Goal: Task Accomplishment & Management: Manage account settings

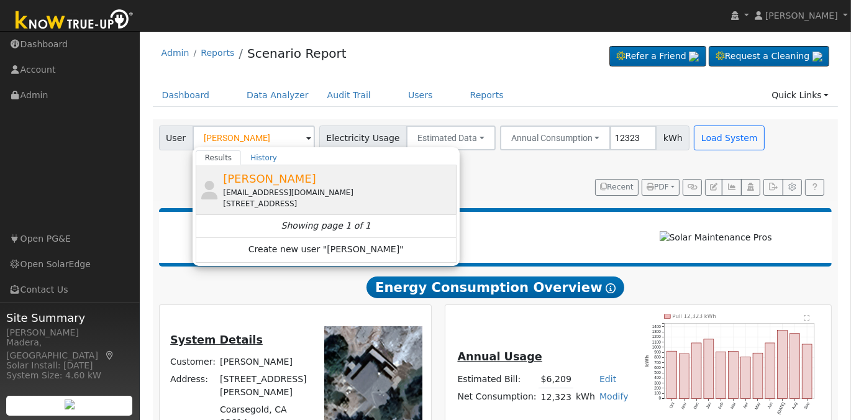
click at [335, 187] on div "[EMAIL_ADDRESS][DOMAIN_NAME]" at bounding box center [338, 192] width 230 height 11
type input "[PERSON_NAME]"
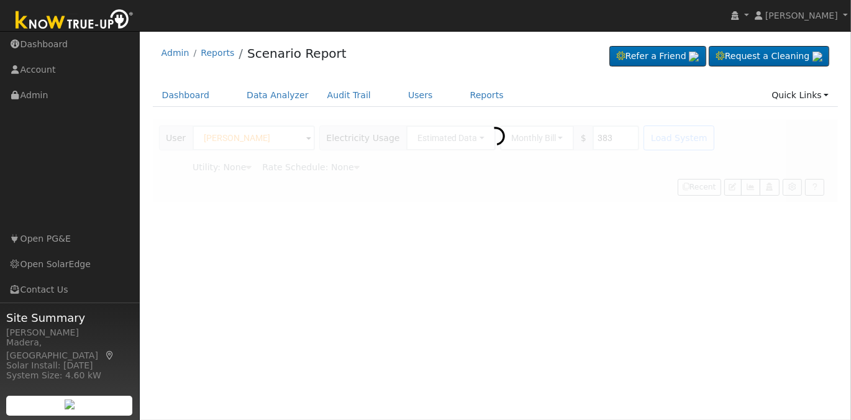
type input "Pacific Gas & Electric"
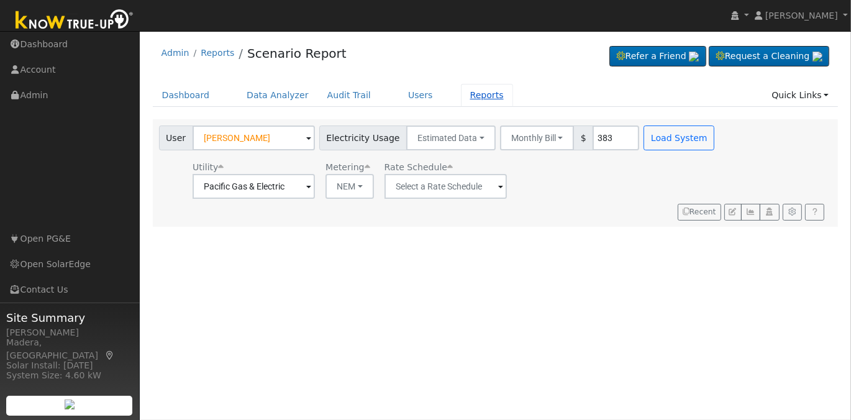
click at [461, 97] on link "Reports" at bounding box center [487, 95] width 52 height 23
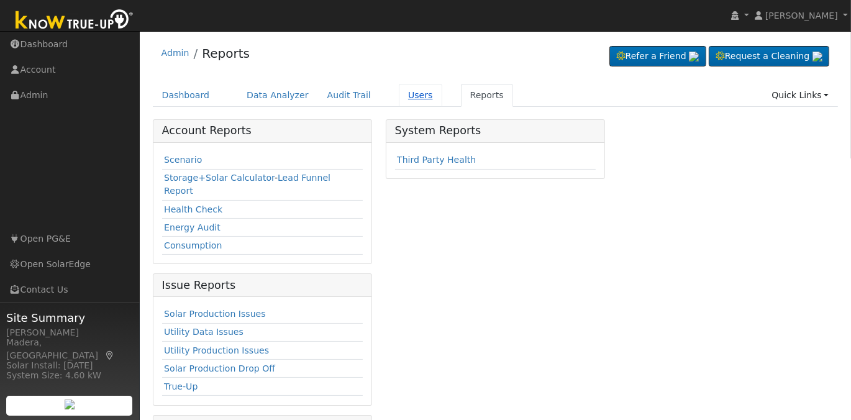
click at [399, 94] on link "Users" at bounding box center [420, 95] width 43 height 23
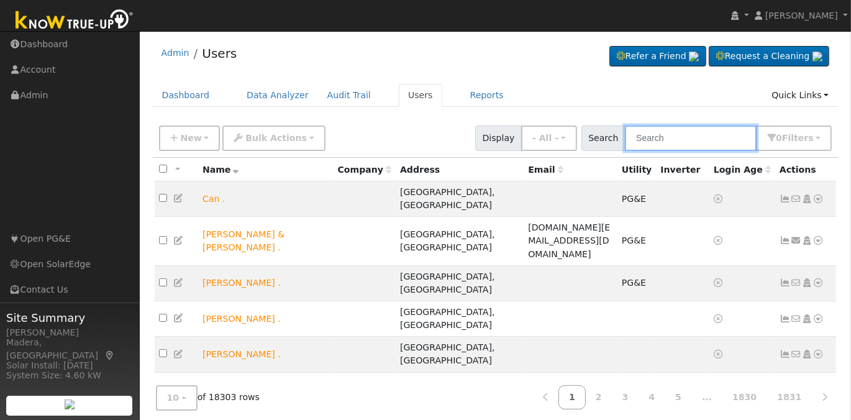
drag, startPoint x: 663, startPoint y: 135, endPoint x: 727, endPoint y: 145, distance: 64.8
click at [664, 135] on input "text" at bounding box center [691, 137] width 132 height 25
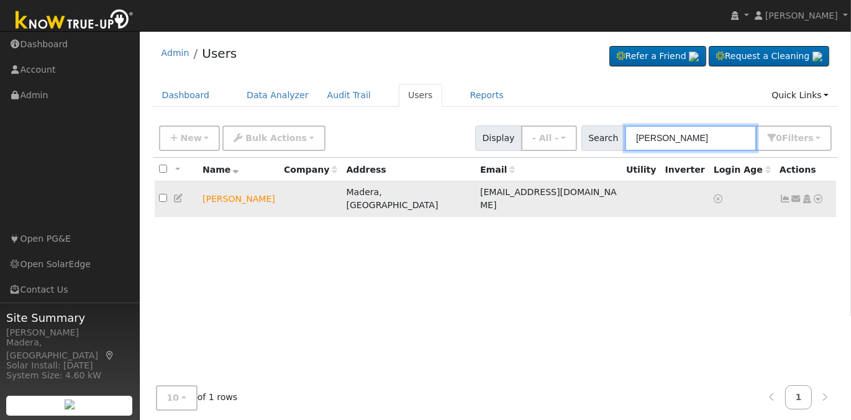
type input "[PERSON_NAME]"
click at [807, 194] on icon at bounding box center [806, 198] width 11 height 9
